Goal: Check status: Check status

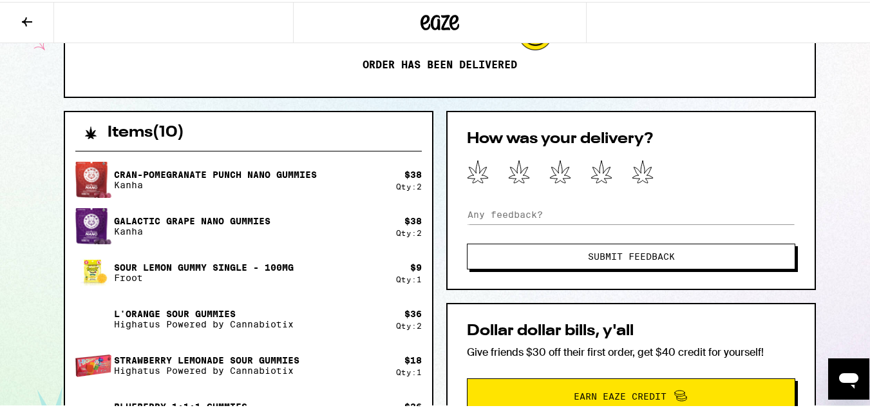
scroll to position [196, 0]
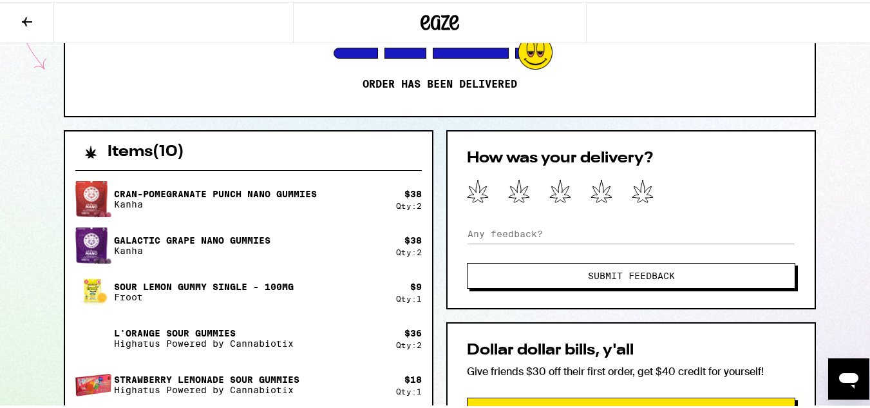
click at [294, 299] on div "Sour Lemon Gummy Single - 100mg Froot" at bounding box center [235, 290] width 321 height 36
click at [334, 265] on div "Cran-Pomegranate Punch Nano Gummies Kanha $ 38 Qty: 2 Galactic Grape Nano Gummi…" at bounding box center [248, 313] width 347 height 268
drag, startPoint x: 334, startPoint y: 265, endPoint x: 203, endPoint y: 144, distance: 178.7
click at [74, 139] on div "Items ( 10 )" at bounding box center [248, 143] width 367 height 28
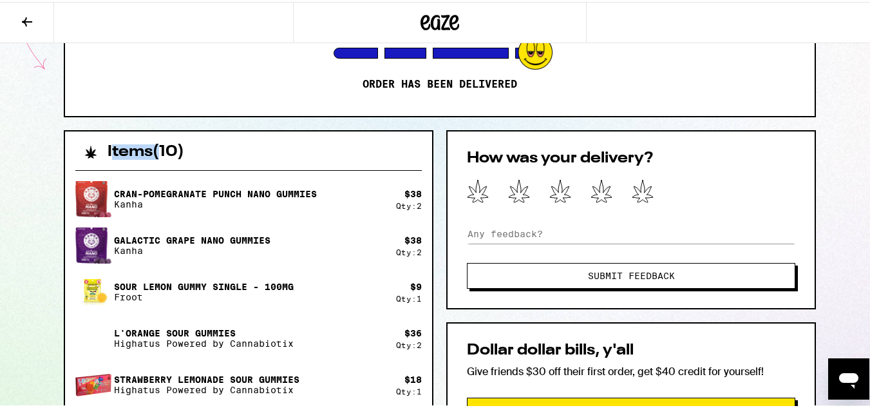
click at [108, 177] on div "Cran-Pomegranate Punch Nano Gummies Kanha $ 38 Qty: 2 Galactic Grape Nano Gummi…" at bounding box center [248, 380] width 367 height 445
click at [79, 197] on img at bounding box center [93, 197] width 36 height 39
click at [154, 36] on div at bounding box center [146, 20] width 293 height 41
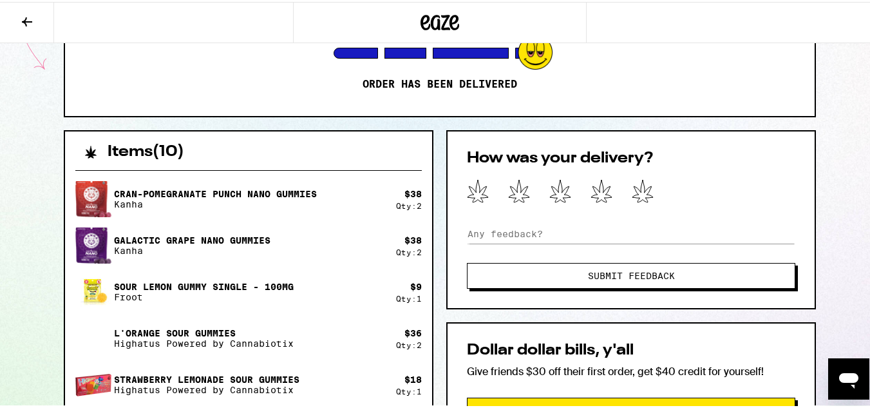
click at [154, 36] on div at bounding box center [146, 20] width 293 height 41
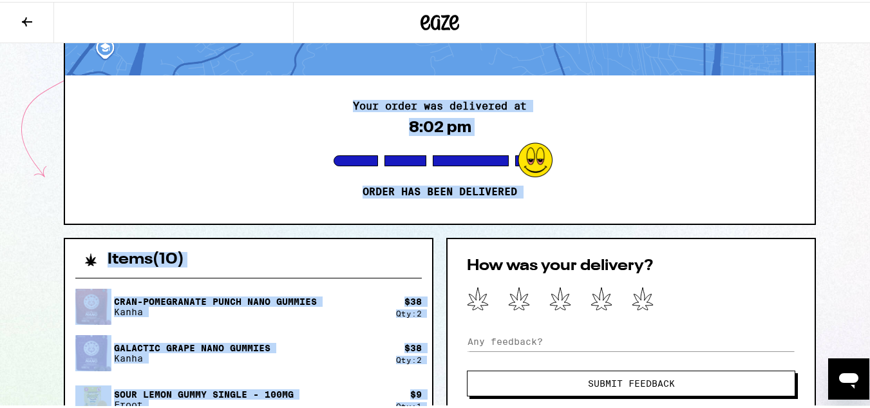
scroll to position [0, 0]
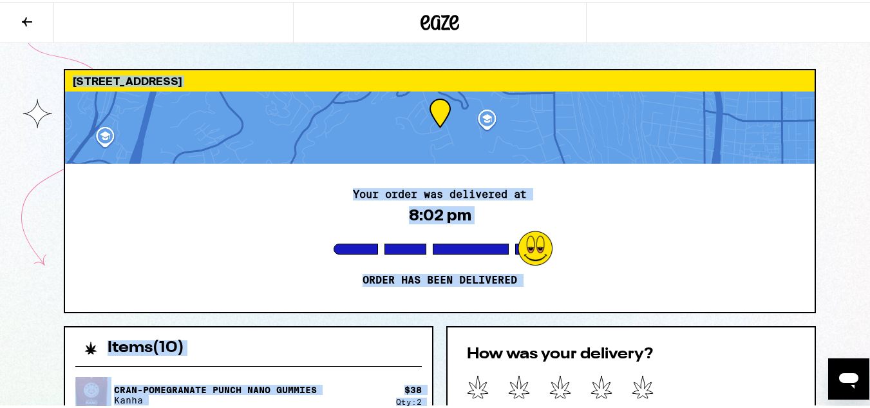
drag, startPoint x: 368, startPoint y: 386, endPoint x: 379, endPoint y: -5, distance: 391.2
click at [258, 170] on div "Your order was delivered at 8:02 pm Order has been delivered" at bounding box center [440, 236] width 750 height 148
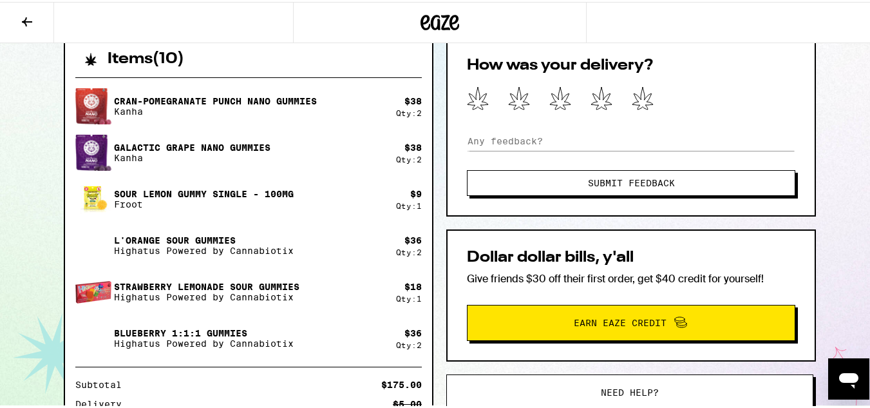
scroll to position [292, 0]
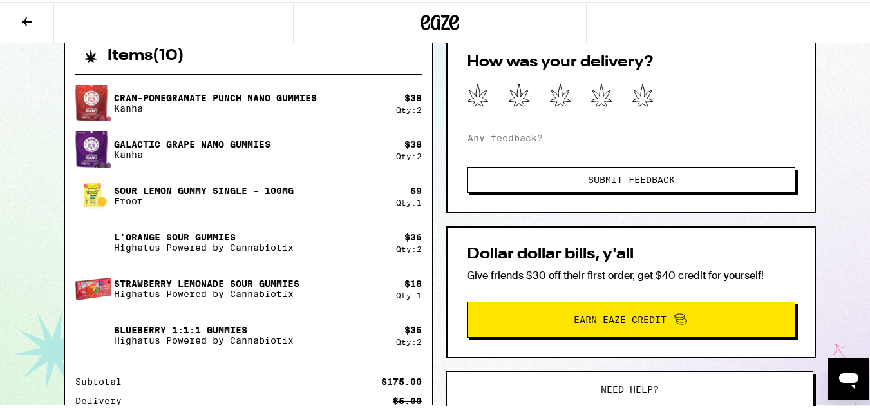
click at [114, 91] on p "Cran-Pomegranate Punch Nano Gummies" at bounding box center [215, 96] width 203 height 10
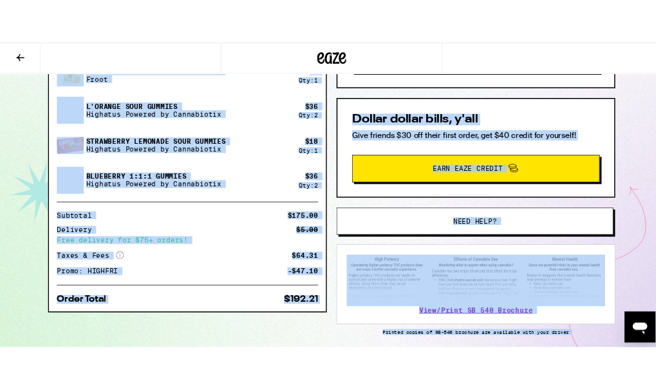
scroll to position [490, 0]
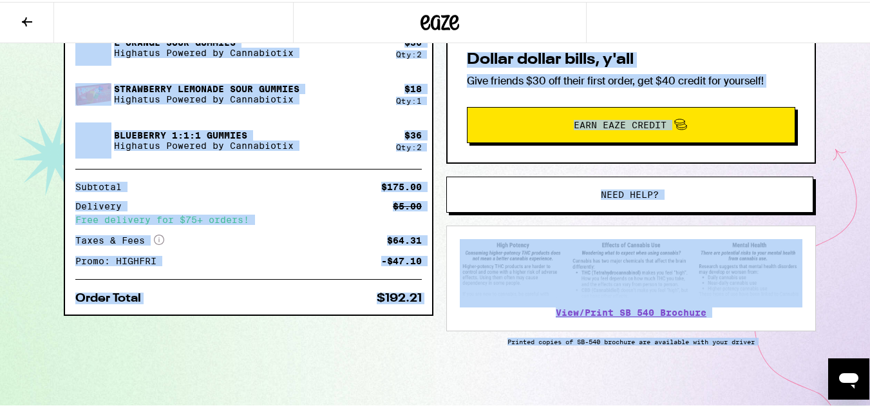
drag, startPoint x: 112, startPoint y: 91, endPoint x: 408, endPoint y: 401, distance: 429.2
click at [408, 401] on div "Items ( 10 ) Cran-Pomegranate Punch Nano Gummies Kanha $ 38 Qty: 2 Galactic Gra…" at bounding box center [440, 123] width 752 height 570
copy body "Cran-Pomegranate Punch Nano Gummies Kanha $ 38 Qty: 2 Galactic Grape Nano Gummi…"
